Goal: Find specific page/section: Find specific page/section

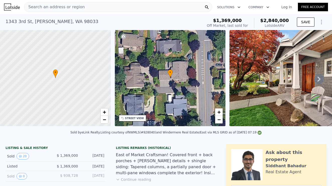
click at [90, 7] on div "Search an address or region" at bounding box center [118, 7] width 188 height 10
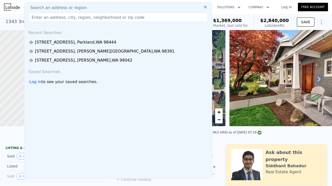
click at [94, 9] on div "Search an address or region" at bounding box center [118, 8] width 184 height 6
click at [46, 13] on input "text" at bounding box center [117, 17] width 179 height 9
paste input "[STREET_ADDRESS]"
type input "[STREET_ADDRESS]"
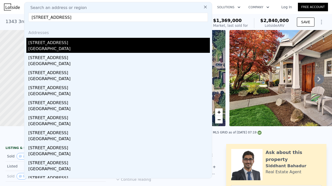
click at [74, 44] on div "[STREET_ADDRESS]" at bounding box center [118, 42] width 181 height 8
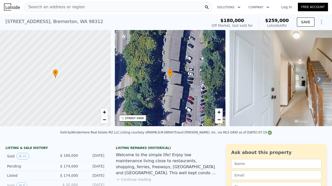
click at [84, 9] on div "Search an address or region" at bounding box center [118, 7] width 188 height 10
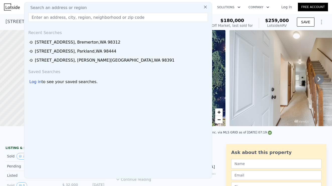
click at [36, 14] on input "text" at bounding box center [117, 17] width 179 height 9
type input "[STREET_ADDRESS]"
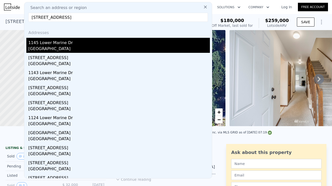
click at [65, 44] on div "1145 Lower Marine Dr" at bounding box center [118, 42] width 181 height 8
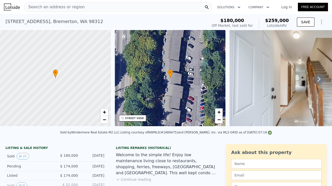
click at [71, 48] on div at bounding box center [55, 79] width 133 height 116
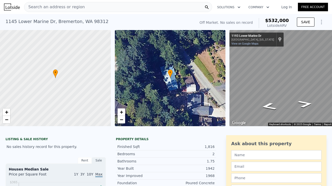
click at [89, 9] on div "Search an address or region" at bounding box center [118, 7] width 188 height 10
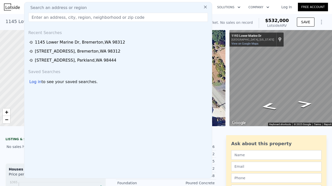
click at [39, 15] on input "text" at bounding box center [117, 17] width 179 height 9
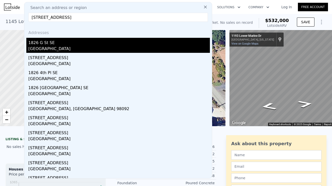
type input "[STREET_ADDRESS]"
click at [52, 44] on div "1826 G St SE" at bounding box center [118, 42] width 181 height 8
